Goal: Task Accomplishment & Management: Complete application form

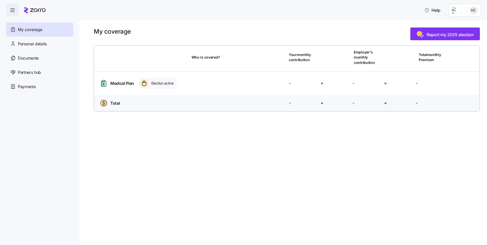
click at [152, 86] on span "Election active" at bounding box center [162, 83] width 24 height 6
click at [132, 81] on span "Medical Plan" at bounding box center [122, 83] width 24 height 6
click at [40, 43] on span "Personal details" at bounding box center [32, 44] width 29 height 6
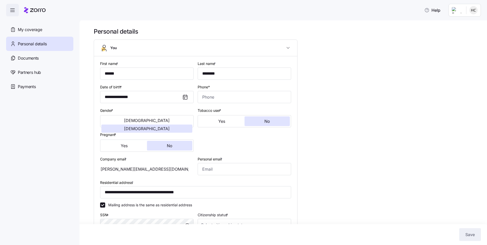
scroll to position [27, 0]
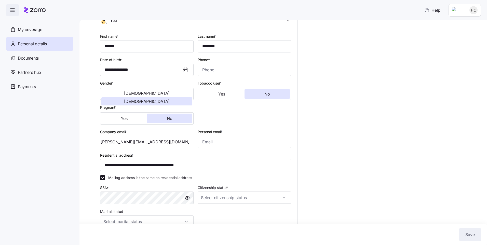
click at [184, 74] on div at bounding box center [187, 70] width 12 height 12
click at [183, 69] on icon at bounding box center [185, 70] width 6 height 6
click at [186, 70] on icon at bounding box center [185, 70] width 6 height 6
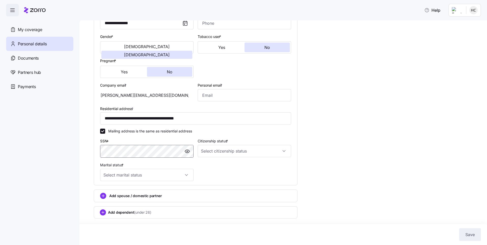
scroll to position [0, 0]
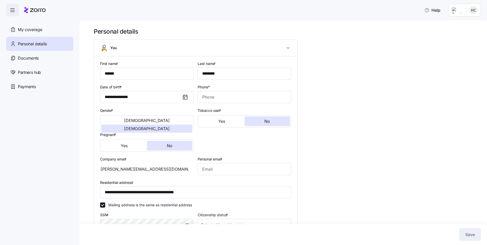
click at [187, 98] on icon at bounding box center [185, 97] width 6 height 6
click at [286, 45] on span "button" at bounding box center [288, 48] width 8 height 10
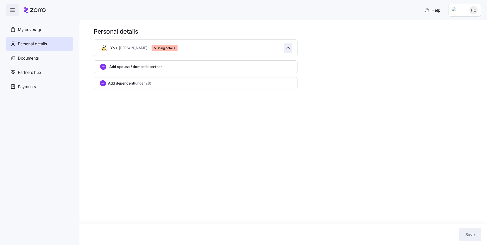
click at [287, 46] on icon "button" at bounding box center [288, 47] width 5 height 5
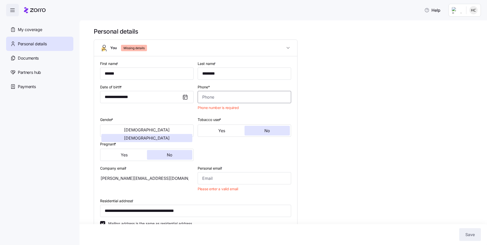
click at [235, 98] on input "Phone*" at bounding box center [245, 97] width 94 height 12
click at [135, 101] on input "**********" at bounding box center [147, 97] width 94 height 12
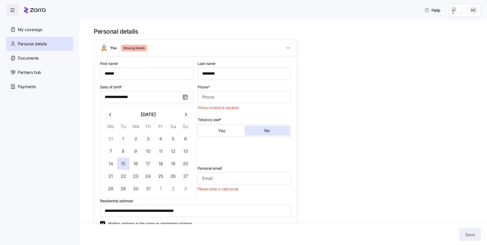
click at [109, 115] on icon "button" at bounding box center [111, 115] width 6 height 6
click at [186, 112] on icon "button" at bounding box center [186, 115] width 6 height 6
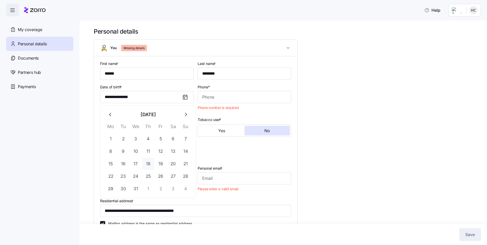
click at [148, 161] on button "18" at bounding box center [148, 164] width 12 height 12
type input "**********"
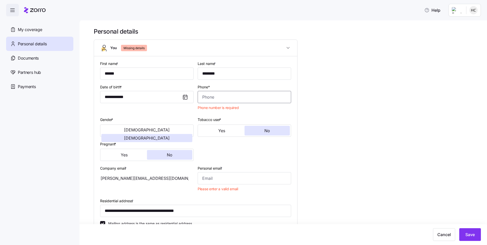
click at [230, 96] on input "Phone*" at bounding box center [245, 97] width 94 height 12
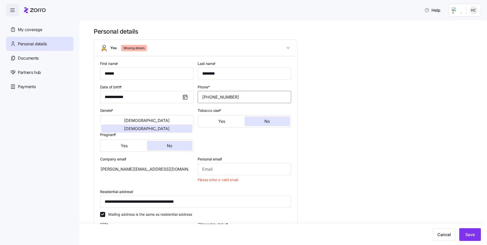
scroll to position [27, 0]
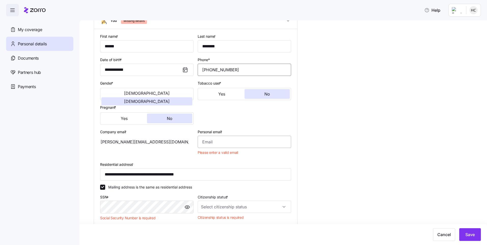
type input "(859) 512-3796"
click at [234, 140] on input "Personal email *" at bounding box center [245, 142] width 94 height 12
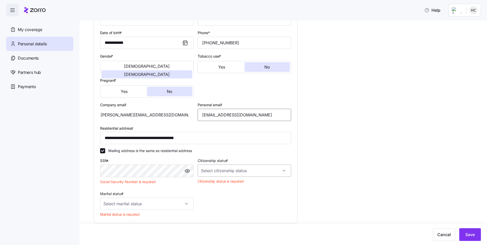
scroll to position [92, 0]
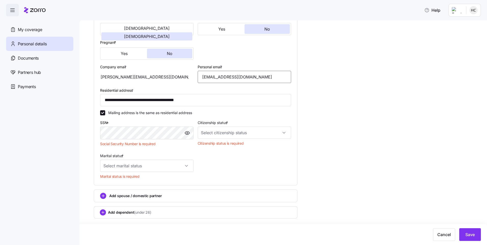
type input "hchancery@icloud.com"
click at [251, 131] on input "Citizenship status *" at bounding box center [245, 133] width 94 height 12
click at [253, 148] on div "US citizen" at bounding box center [244, 149] width 89 height 11
type input "US citizen"
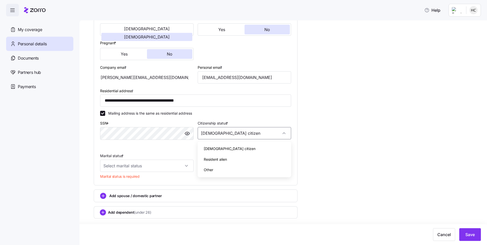
scroll to position [83, 0]
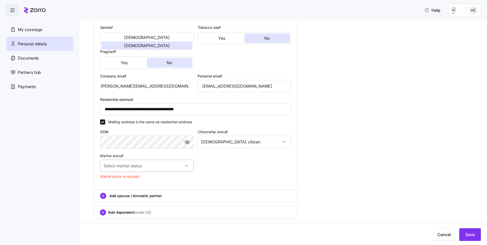
click at [160, 172] on input "Marital status *" at bounding box center [147, 166] width 94 height 12
click at [136, 179] on div "Single" at bounding box center [146, 181] width 89 height 11
type input "Single"
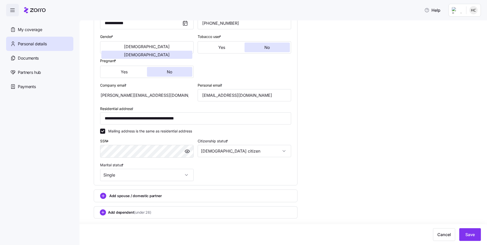
scroll to position [74, 0]
click at [479, 237] on button "Save" at bounding box center [471, 234] width 22 height 13
click at [59, 58] on div "Documents" at bounding box center [39, 58] width 67 height 14
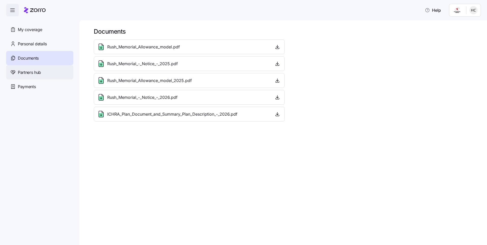
click at [48, 72] on div "Partners hub" at bounding box center [39, 72] width 67 height 14
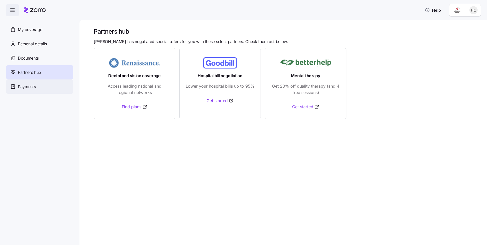
click at [44, 92] on div "Payments" at bounding box center [39, 87] width 67 height 14
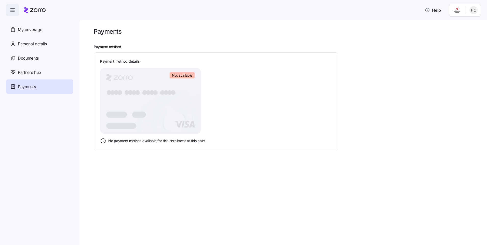
click at [177, 112] on rect at bounding box center [150, 101] width 101 height 66
click at [43, 34] on div "My coverage" at bounding box center [39, 29] width 67 height 14
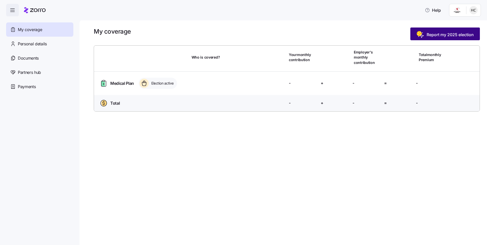
click at [444, 33] on span "Report my 2025 election" at bounding box center [450, 35] width 47 height 6
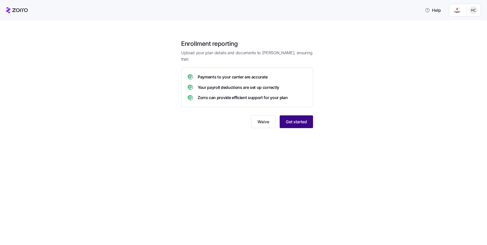
click at [295, 119] on span "Get started" at bounding box center [296, 122] width 21 height 6
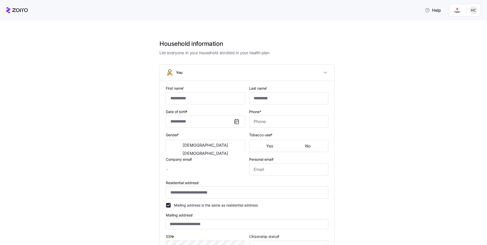
type input "******"
type input "********"
type input "hannah.chancery@rushmemorial.com"
type input "hchancery@icloud.com"
type input "**********"
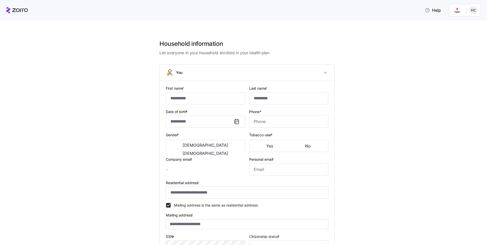
checkbox input "true"
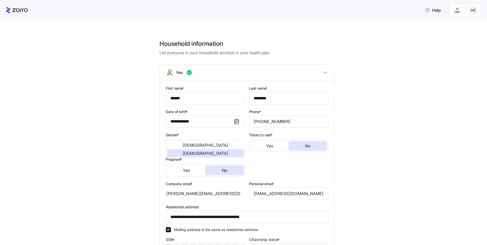
type input "**********"
type input "(859) 512-3796"
type input "US citizen"
type input "Single"
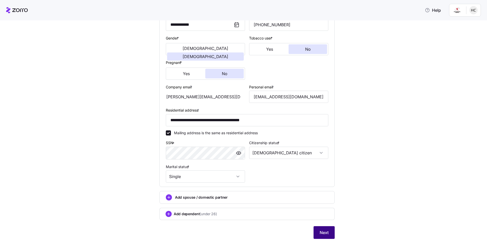
click at [325, 234] on span "Next" at bounding box center [324, 233] width 9 height 6
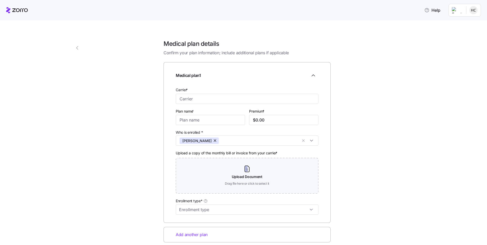
scroll to position [27, 0]
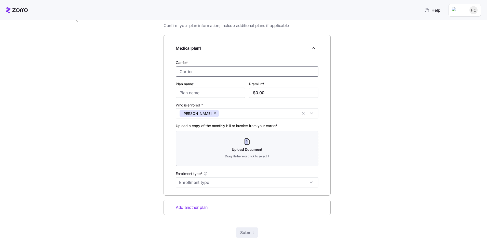
click at [303, 74] on input "Carrier *" at bounding box center [247, 72] width 143 height 10
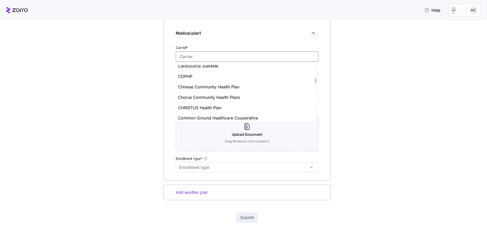
scroll to position [653, 0]
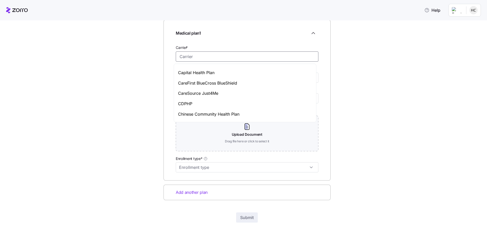
click at [227, 91] on div "CareSource Just4Me" at bounding box center [245, 93] width 140 height 10
type input "CareSource Just4Me"
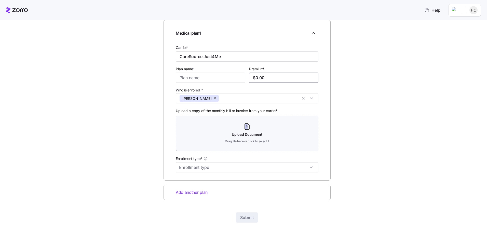
click at [275, 79] on input "$0.00" at bounding box center [283, 78] width 69 height 10
click at [249, 169] on input "Enrollment type*" at bounding box center [247, 167] width 143 height 10
click at [390, 187] on div "2 Medical plan details Confirm your plan information; include additional plans …" at bounding box center [247, 116] width 309 height 246
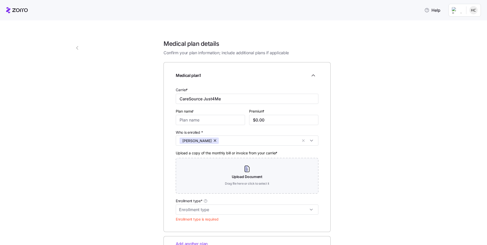
scroll to position [52, 0]
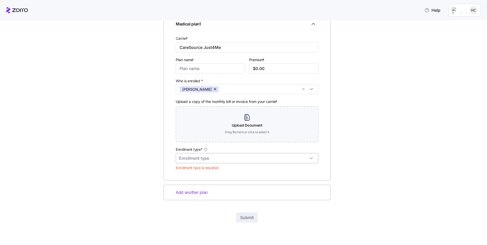
click at [241, 155] on input "Enrollment type*" at bounding box center [247, 158] width 143 height 10
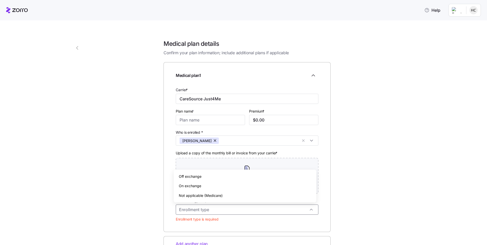
scroll to position [27, 0]
